Goal: Task Accomplishment & Management: Complete application form

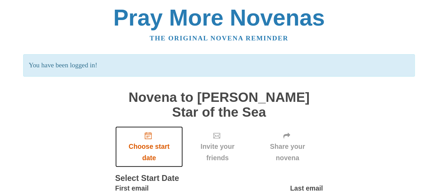
click at [157, 141] on span "Choose start date" at bounding box center [149, 152] width 54 height 23
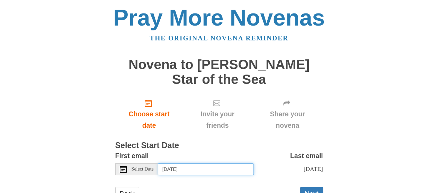
click at [216, 164] on input "[DATE]" at bounding box center [205, 170] width 95 height 12
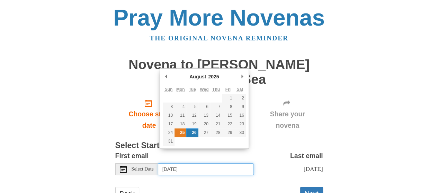
type input "Monday, August 25th"
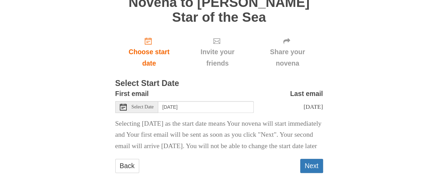
scroll to position [65, 0]
click at [312, 165] on button "Next" at bounding box center [311, 166] width 23 height 14
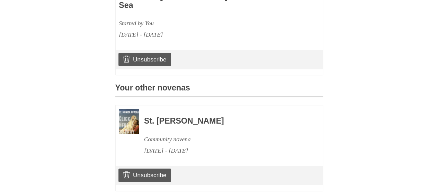
scroll to position [365, 0]
